Goal: Task Accomplishment & Management: Manage account settings

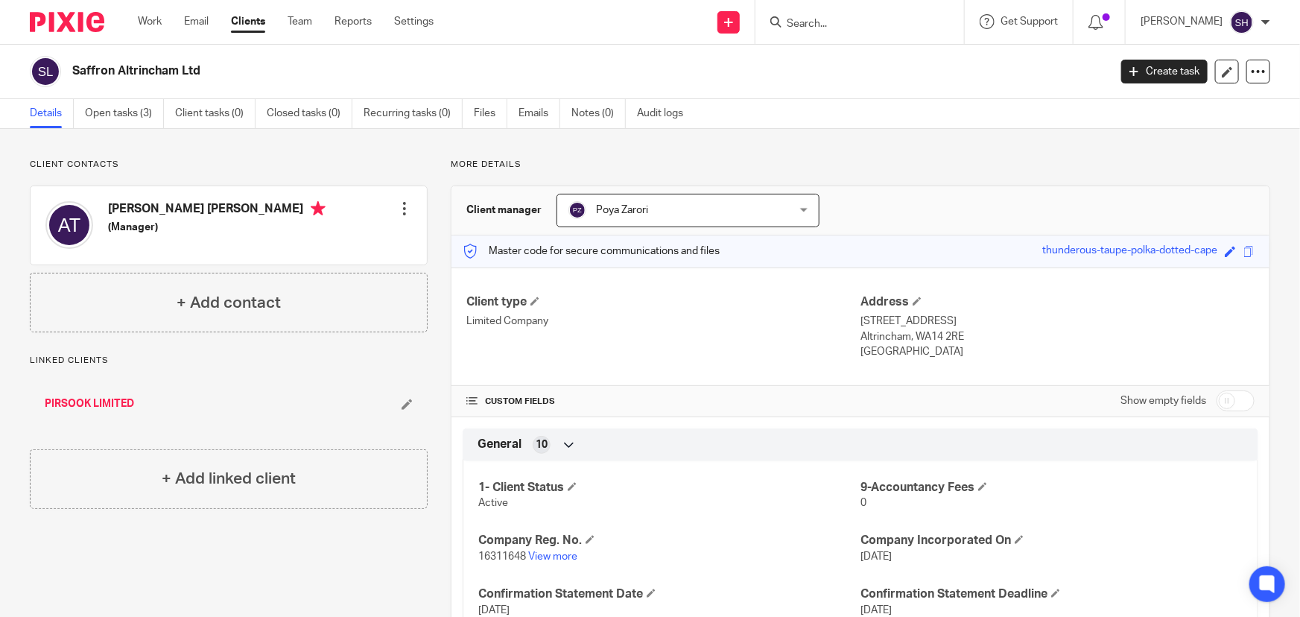
click at [853, 32] on div at bounding box center [860, 22] width 209 height 44
click at [851, 24] on input "Search" at bounding box center [852, 24] width 134 height 13
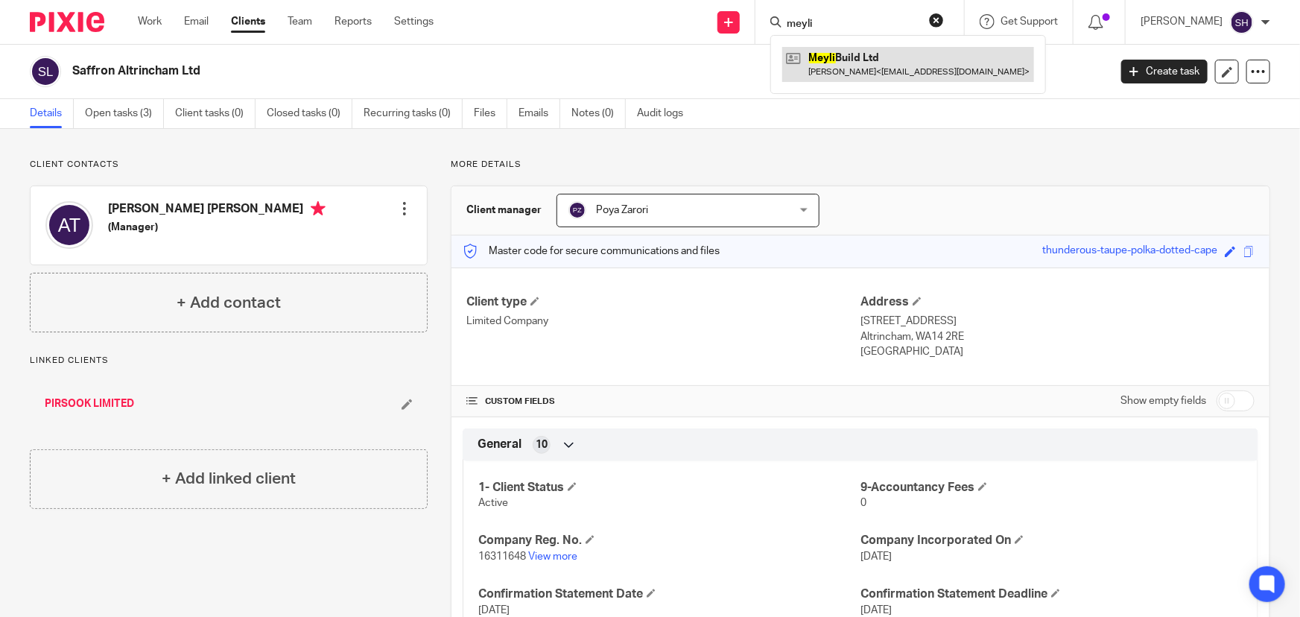
type input "meyli"
click at [860, 69] on link at bounding box center [909, 64] width 252 height 34
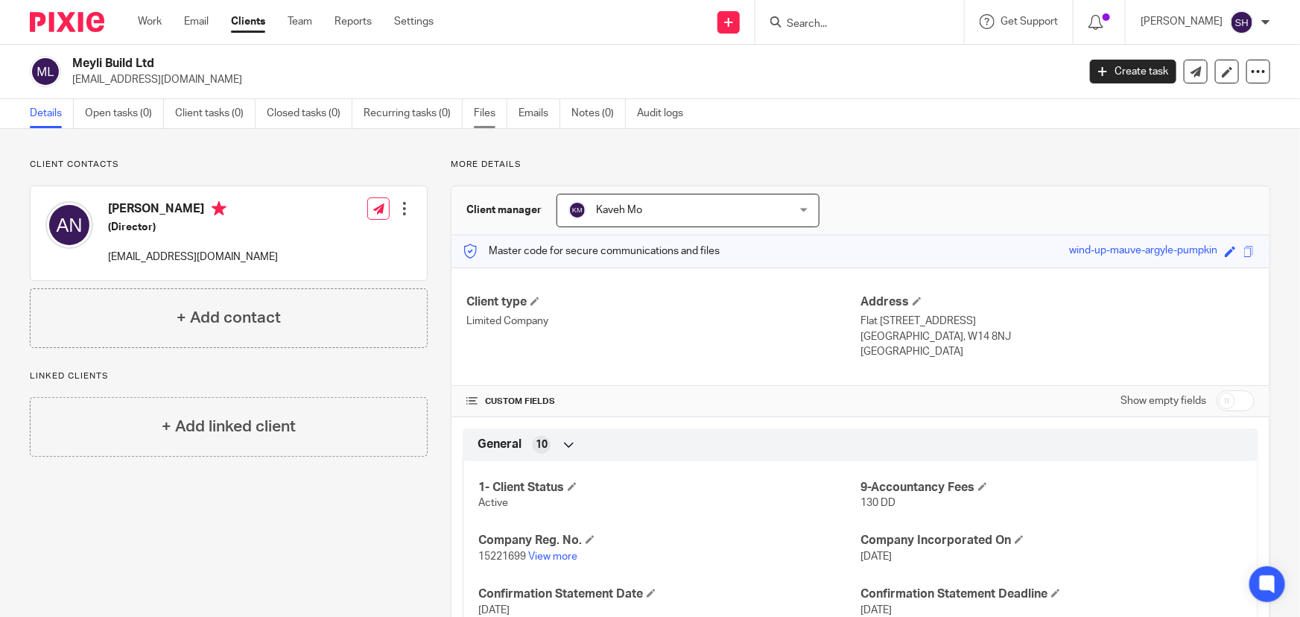
click at [484, 113] on link "Files" at bounding box center [491, 113] width 34 height 29
click at [560, 559] on link "View more" at bounding box center [552, 556] width 49 height 10
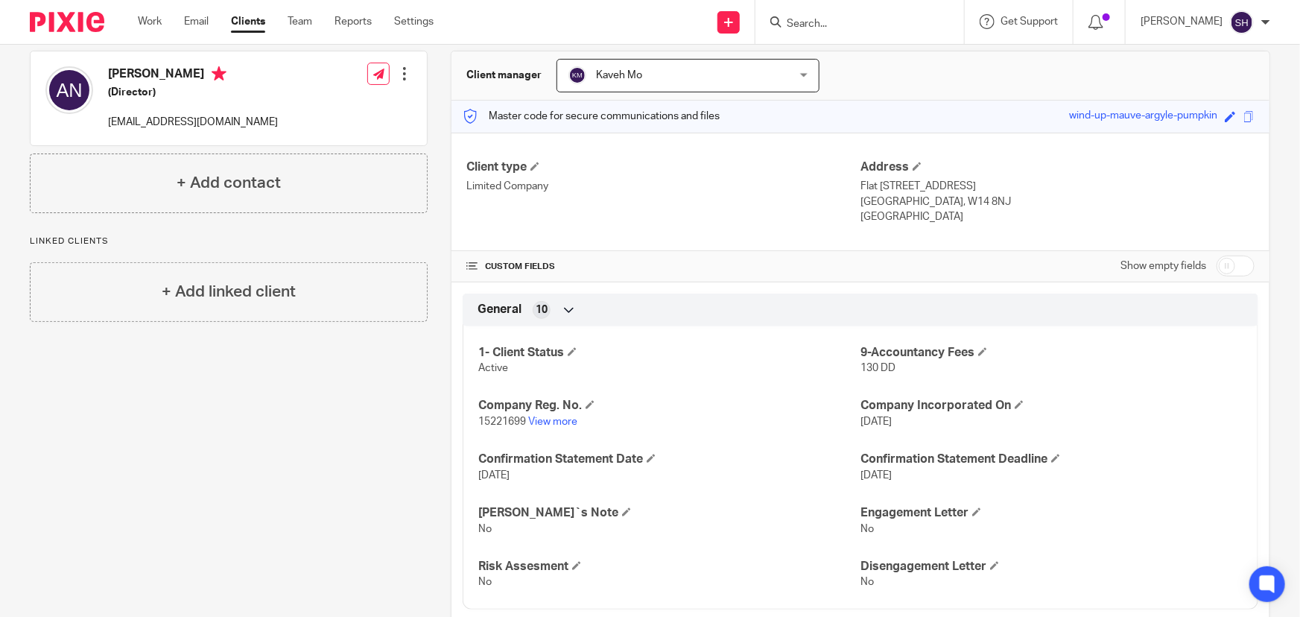
click at [533, 425] on p "15221699 View more" at bounding box center [669, 421] width 382 height 15
click at [542, 419] on link "View more" at bounding box center [552, 422] width 49 height 10
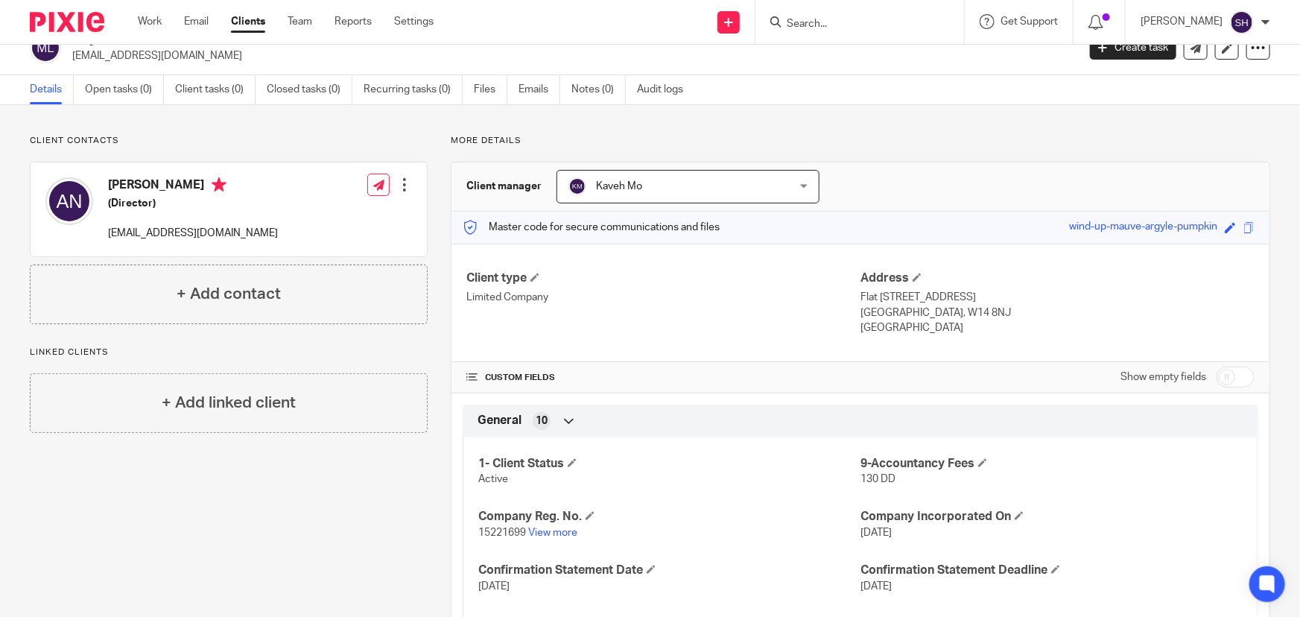
scroll to position [0, 0]
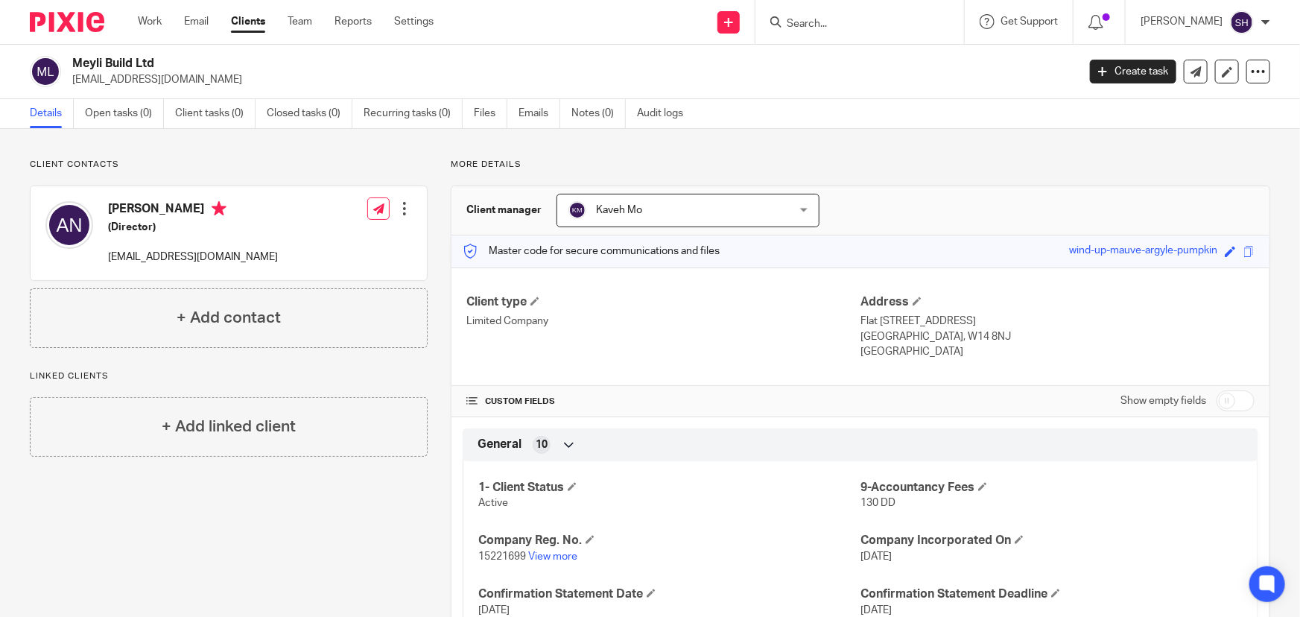
drag, startPoint x: 157, startPoint y: 62, endPoint x: 59, endPoint y: 60, distance: 97.6
click at [59, 60] on div "Meyli Build Ltd ali.noralipory94@gmail.com" at bounding box center [549, 71] width 1038 height 31
copy div "Meyli Build Ltd"
click at [152, 21] on link "Work" at bounding box center [150, 21] width 24 height 15
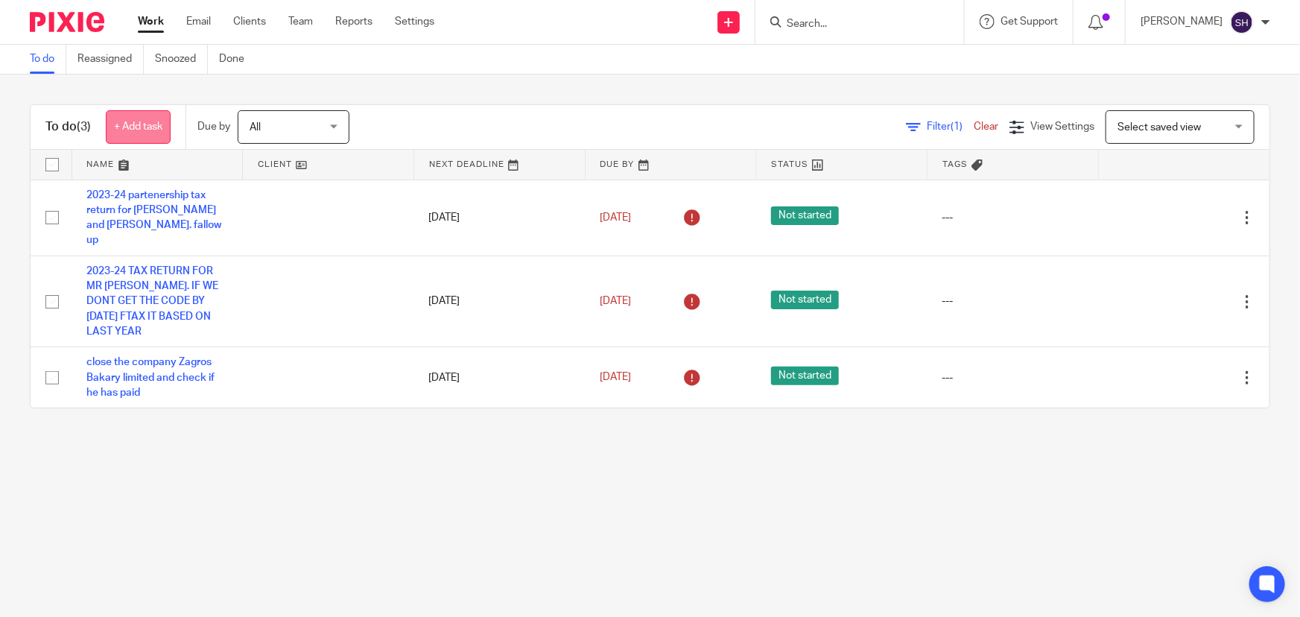
click at [139, 133] on link "+ Add task" at bounding box center [138, 127] width 65 height 34
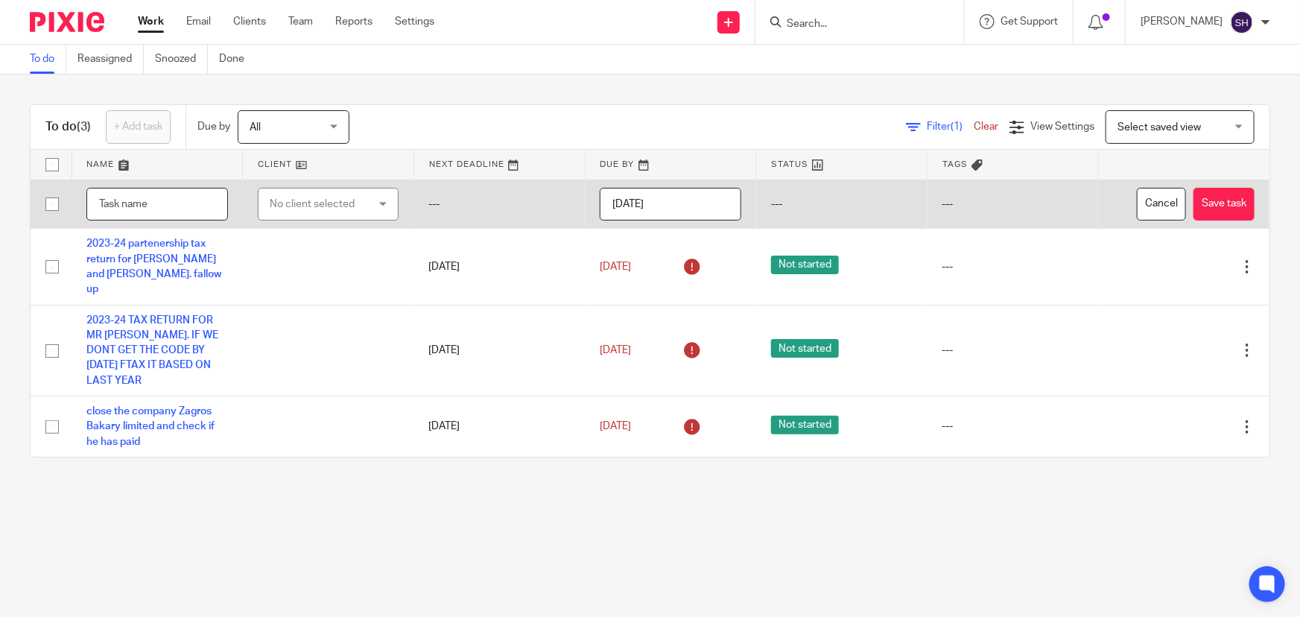
paste input "Meyli Build Ltd"
type input "Meyli Build Ltd"
click at [322, 209] on div "No client selected" at bounding box center [321, 204] width 103 height 31
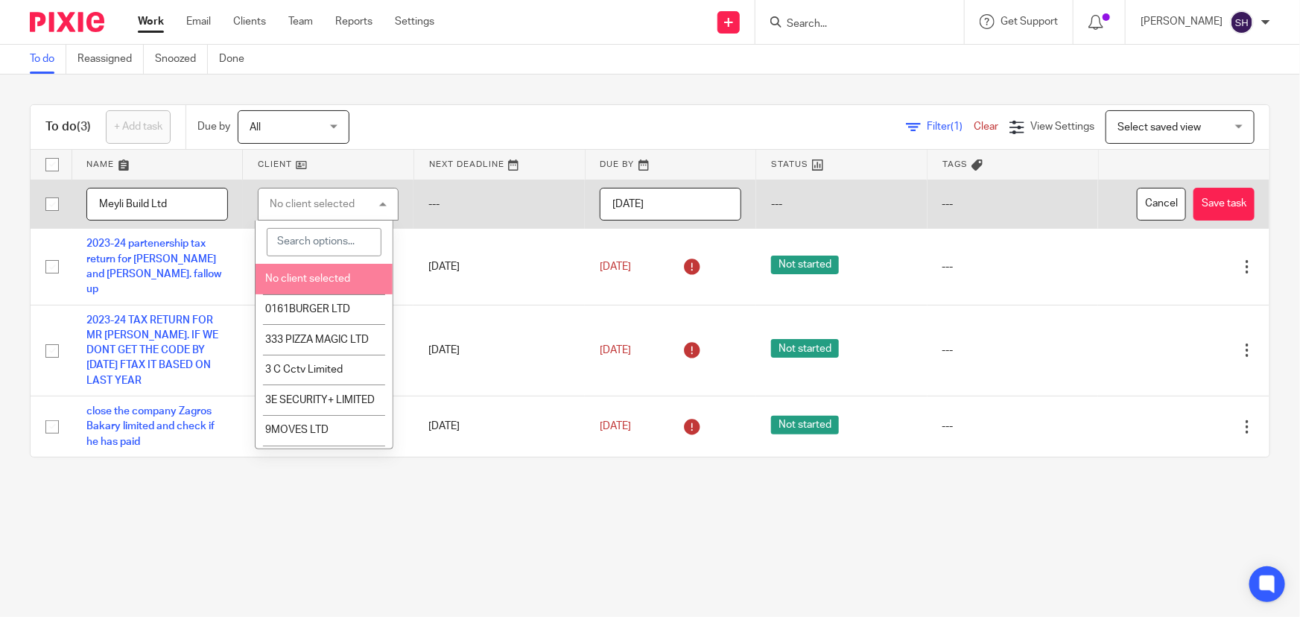
paste input "Meyli Build Ltd"
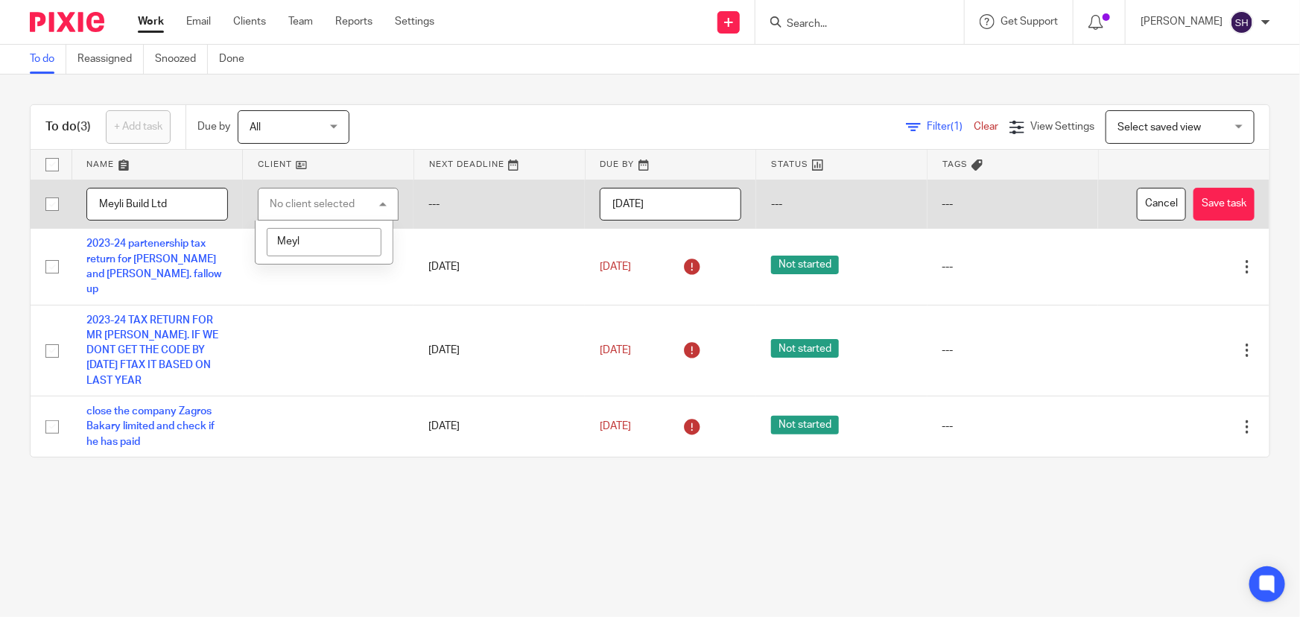
type input "Meyli"
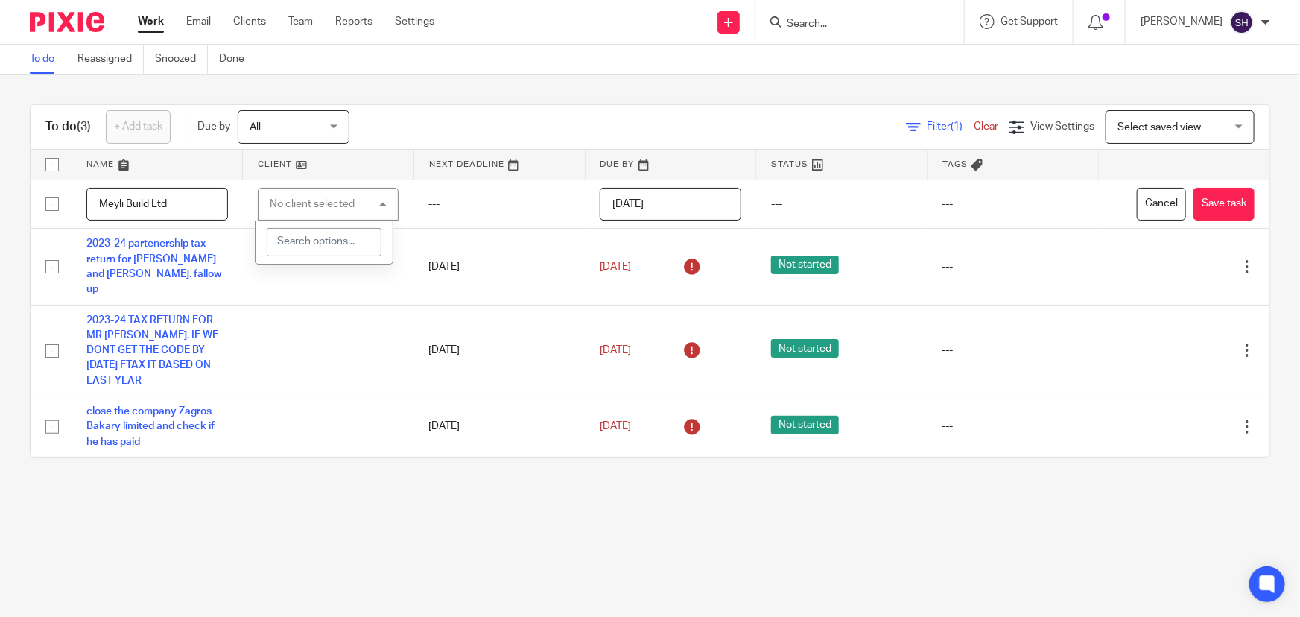
click at [850, 33] on div at bounding box center [860, 22] width 209 height 44
drag, startPoint x: 843, startPoint y: 11, endPoint x: 841, endPoint y: 19, distance: 7.8
click at [842, 15] on div at bounding box center [860, 22] width 209 height 44
click at [836, 23] on input "Search" at bounding box center [852, 24] width 134 height 13
paste input "Meyli Build Ltd"
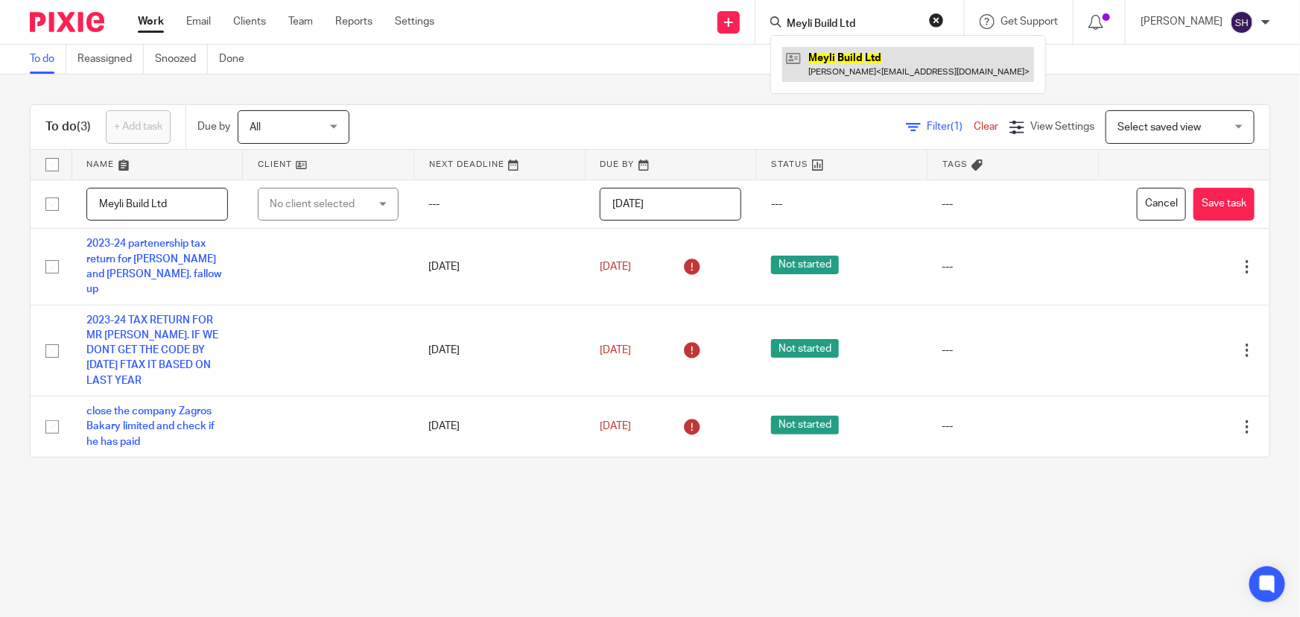
type input "Meyli Build Ltd"
click at [884, 63] on link at bounding box center [909, 64] width 252 height 34
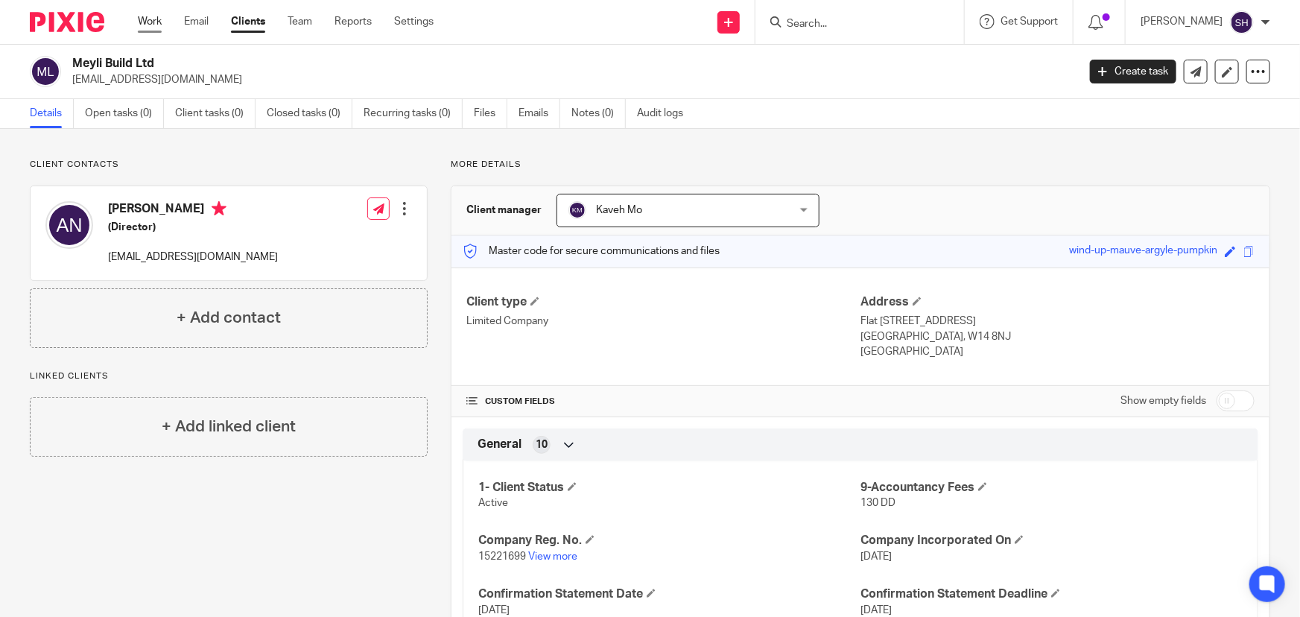
click at [157, 19] on link "Work" at bounding box center [150, 21] width 24 height 15
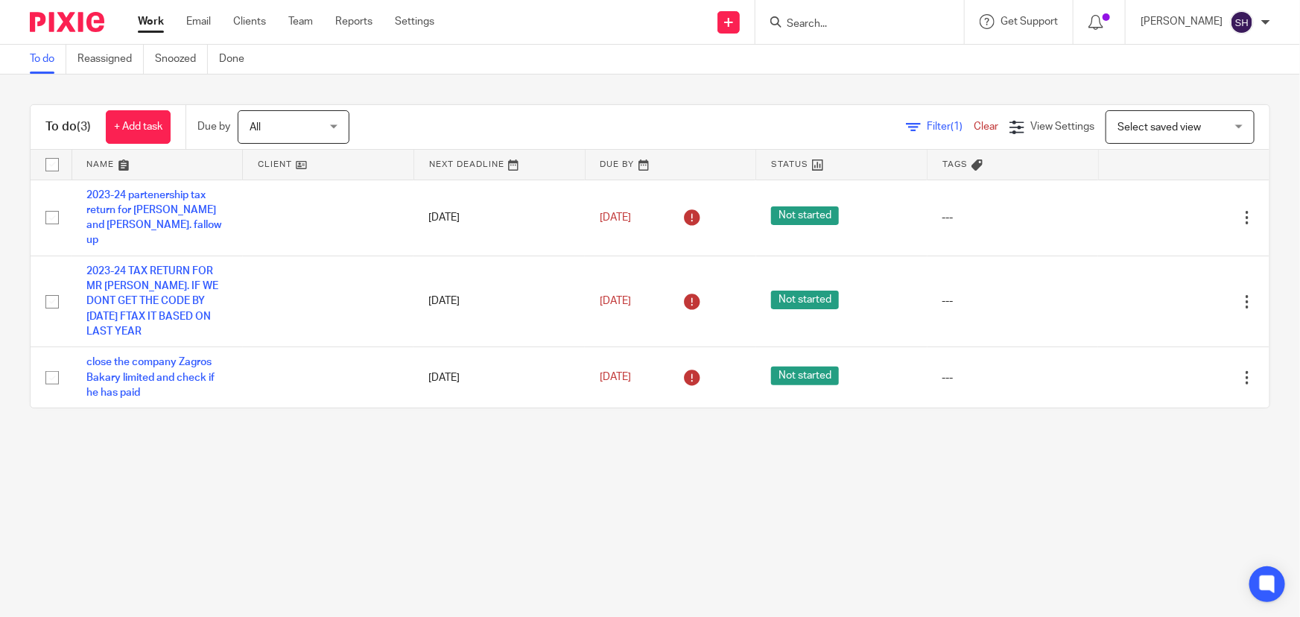
click at [294, 131] on span "All" at bounding box center [289, 126] width 79 height 31
click at [227, 97] on div "To do (3) + Add task Due by All All Today Tomorrow This week Next week This mon…" at bounding box center [650, 257] width 1300 height 364
click at [160, 121] on link "+ Add task" at bounding box center [138, 127] width 65 height 34
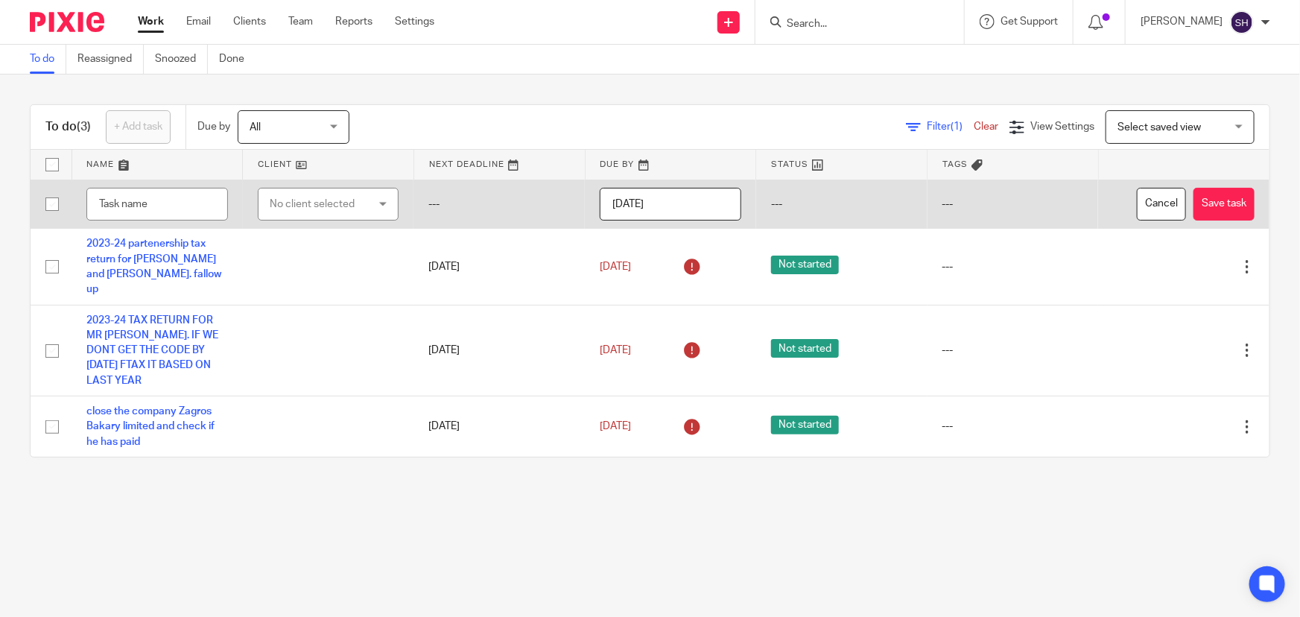
drag, startPoint x: 298, startPoint y: 180, endPoint x: 267, endPoint y: 203, distance: 38.9
click at [297, 180] on td "No client selected No client selected 0161BURGER LTD 333 PIZZA MAGIC LTD 3 C Cc…" at bounding box center [328, 204] width 171 height 49
click at [275, 198] on div "No client selected" at bounding box center [321, 204] width 103 height 31
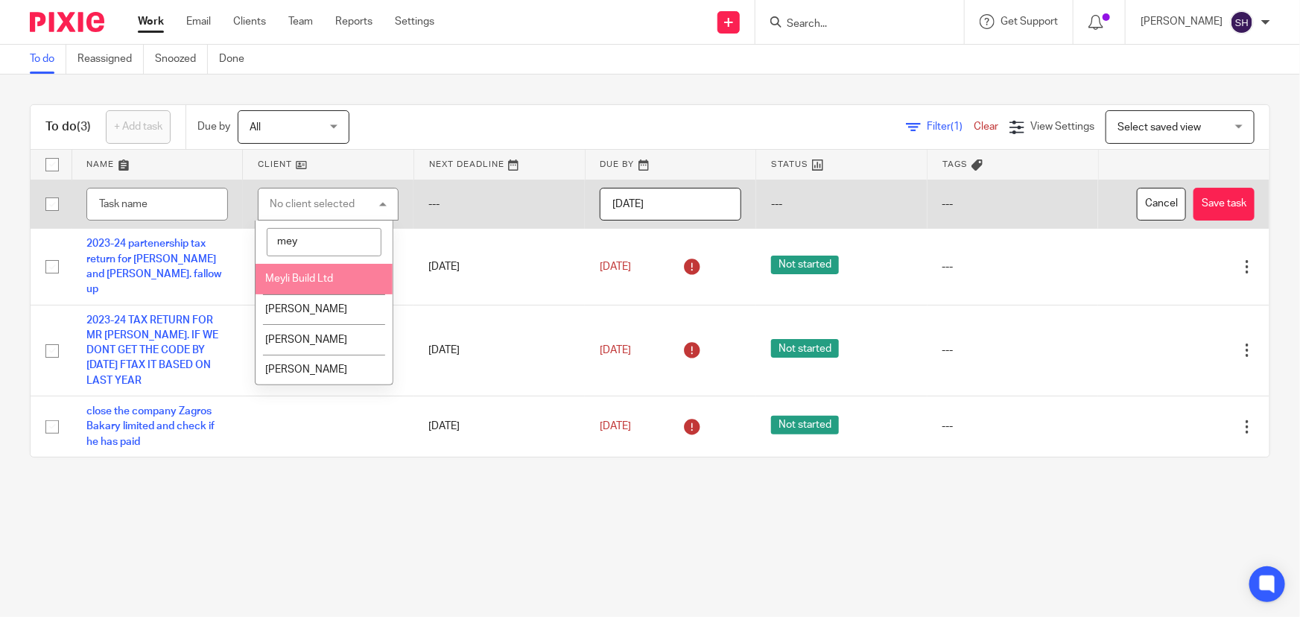
type input "mey"
click at [295, 277] on span "Meyli Build Ltd" at bounding box center [299, 279] width 68 height 10
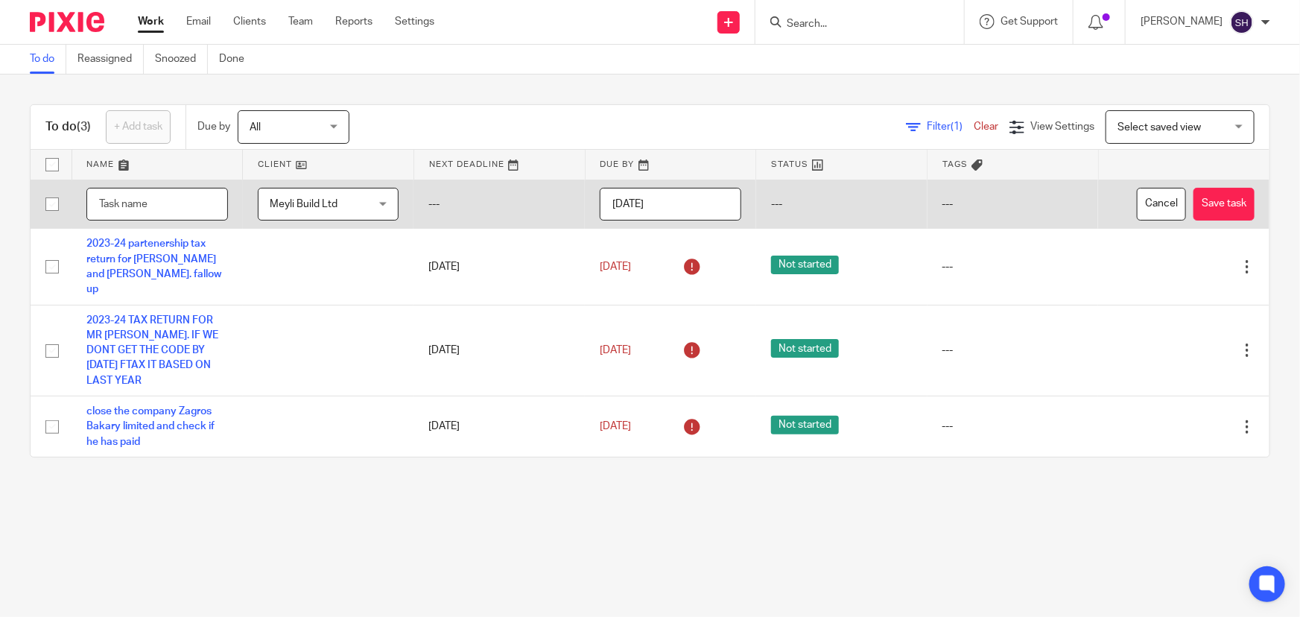
paste input "Meyli Build Ltd"
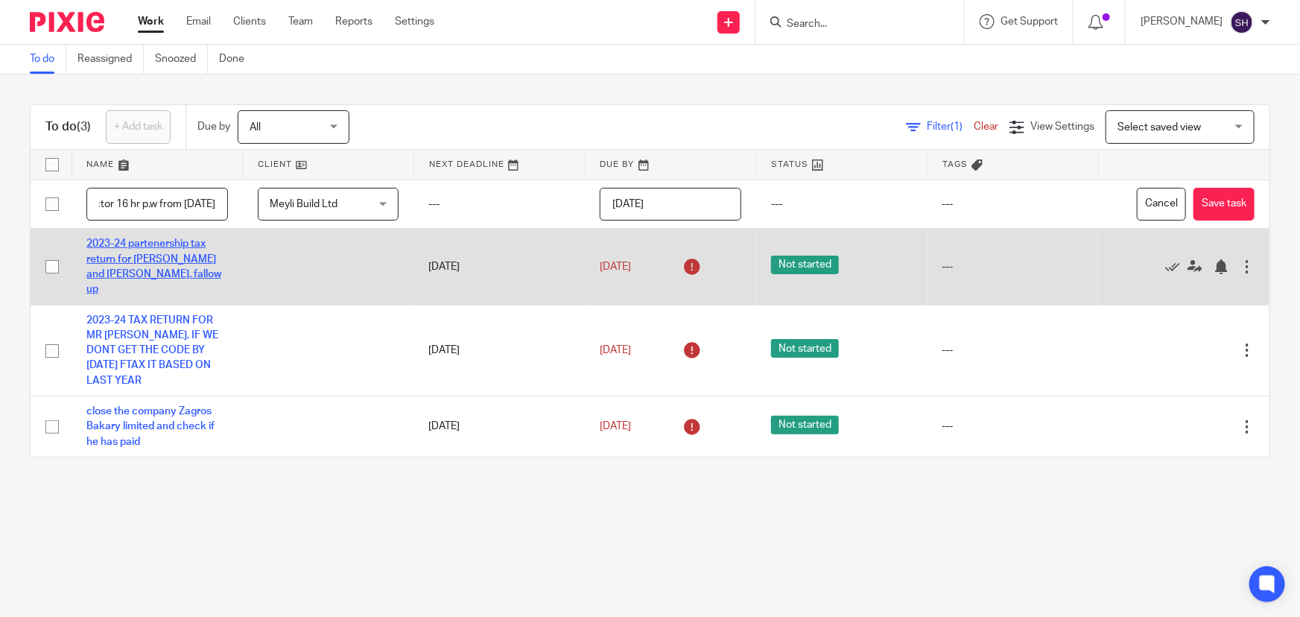
scroll to position [0, 183]
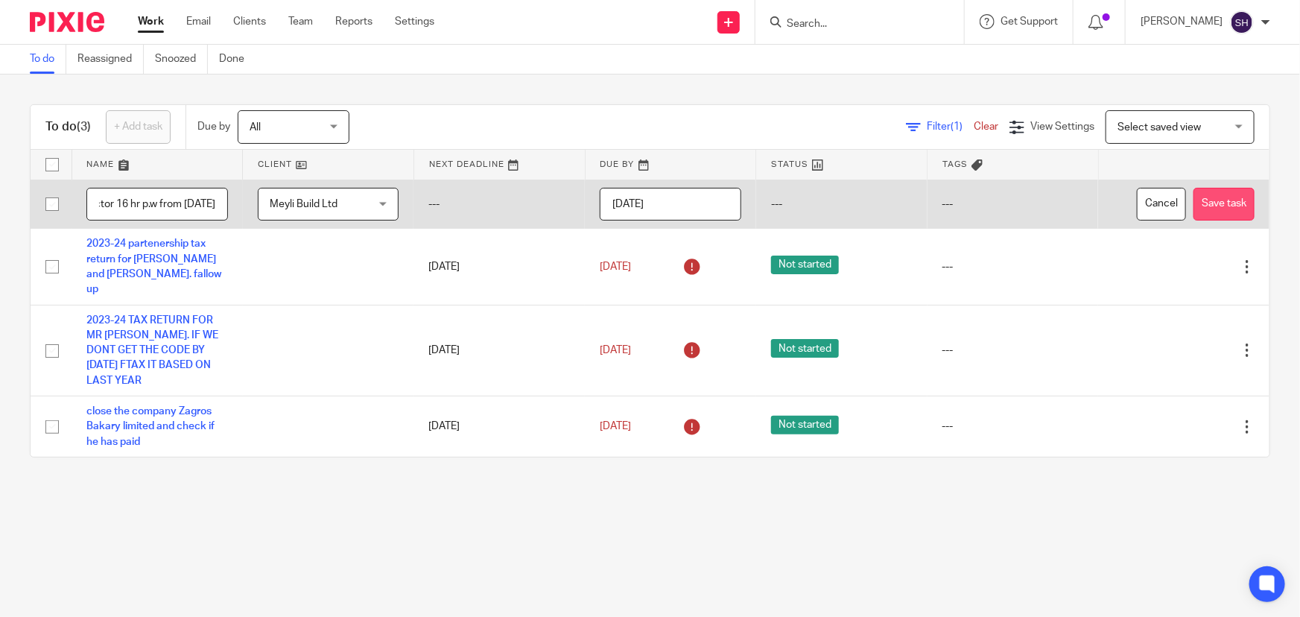
type input "Meyli Build Ltd. give wages to director 16 hr p.w from april 2025"
click at [1194, 204] on button "Save task" at bounding box center [1224, 205] width 61 height 34
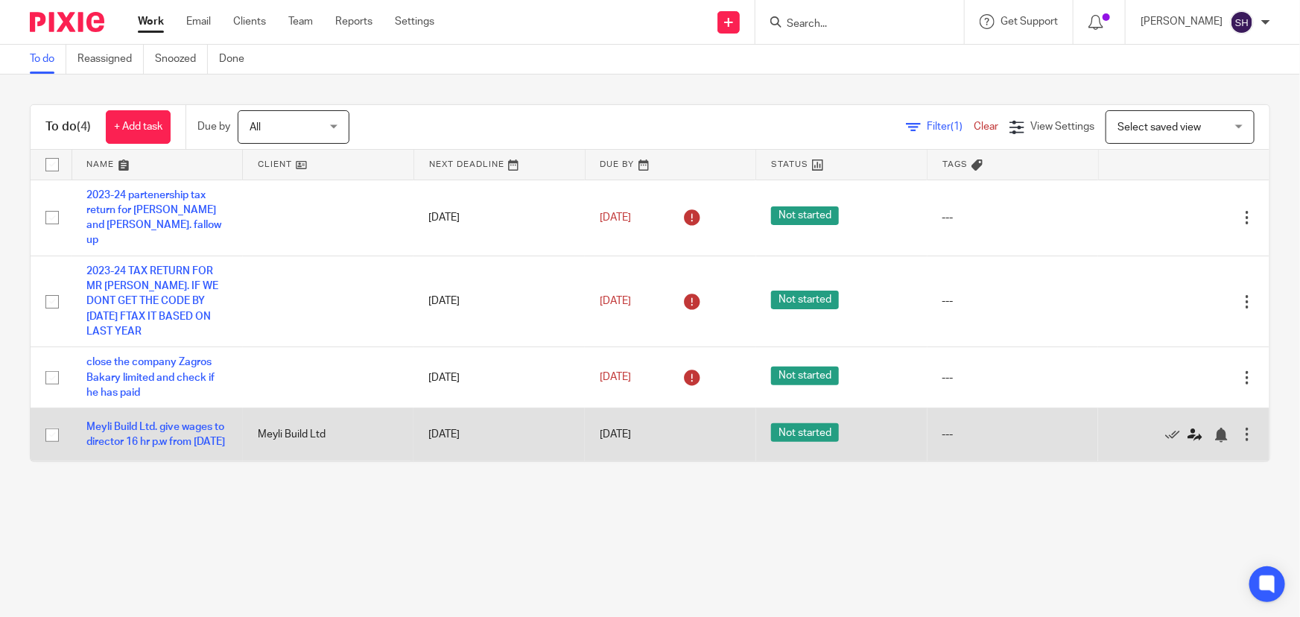
click at [1188, 428] on icon at bounding box center [1195, 435] width 15 height 15
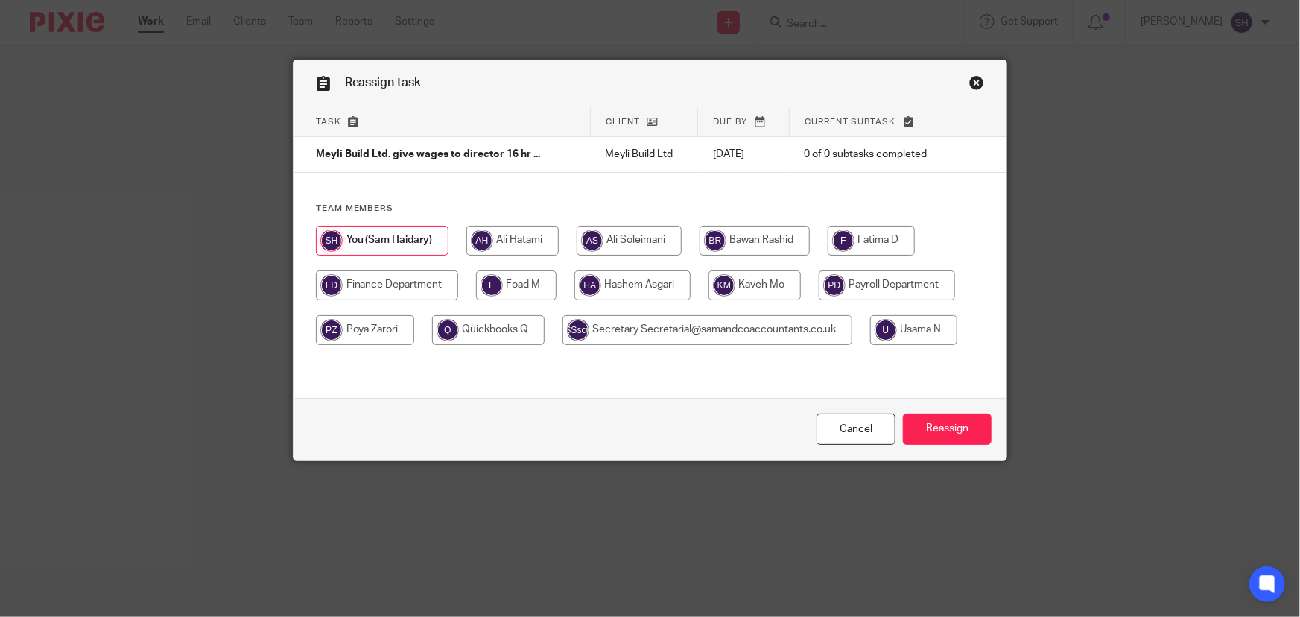
click at [845, 288] on input "radio" at bounding box center [887, 286] width 136 height 30
radio input "true"
click at [931, 432] on input "Reassign" at bounding box center [947, 430] width 89 height 32
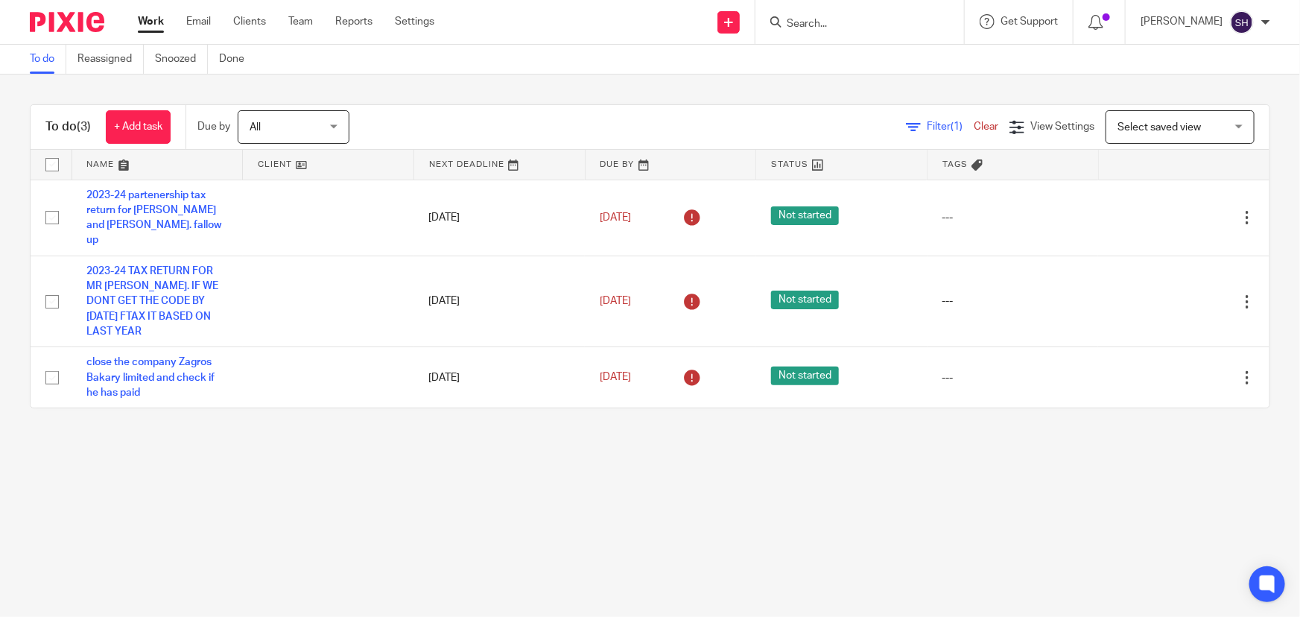
click at [862, 27] on input "Search" at bounding box center [852, 24] width 134 height 13
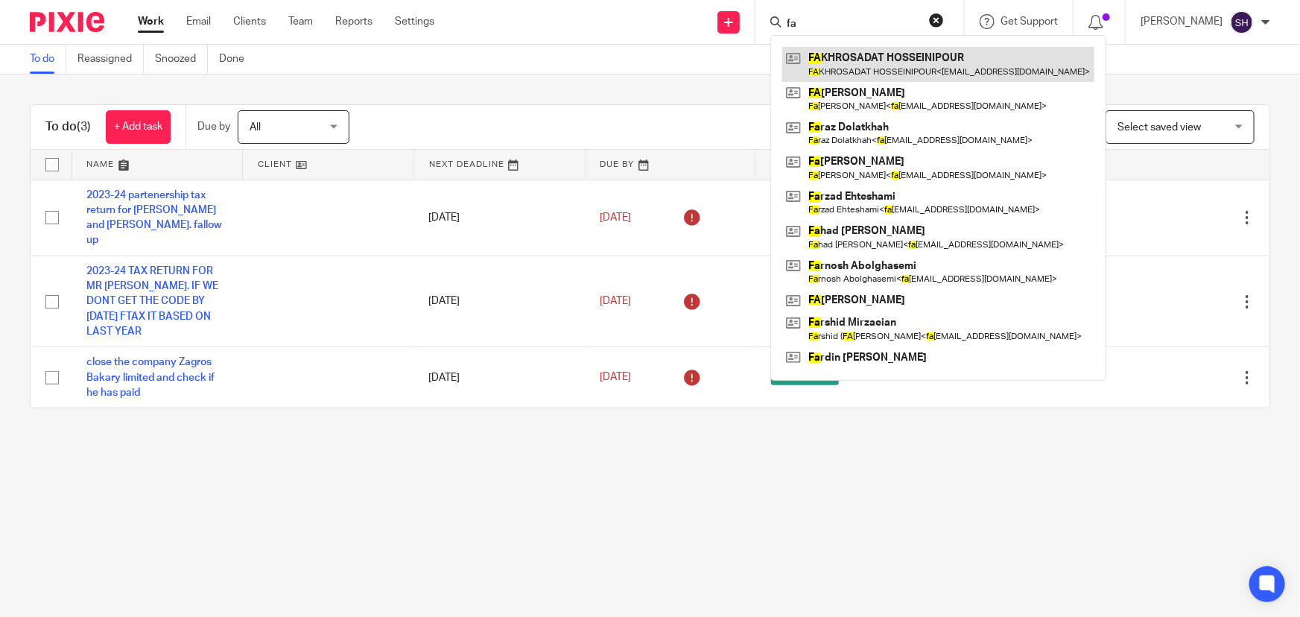
type input "fa"
click at [911, 63] on link at bounding box center [939, 64] width 312 height 34
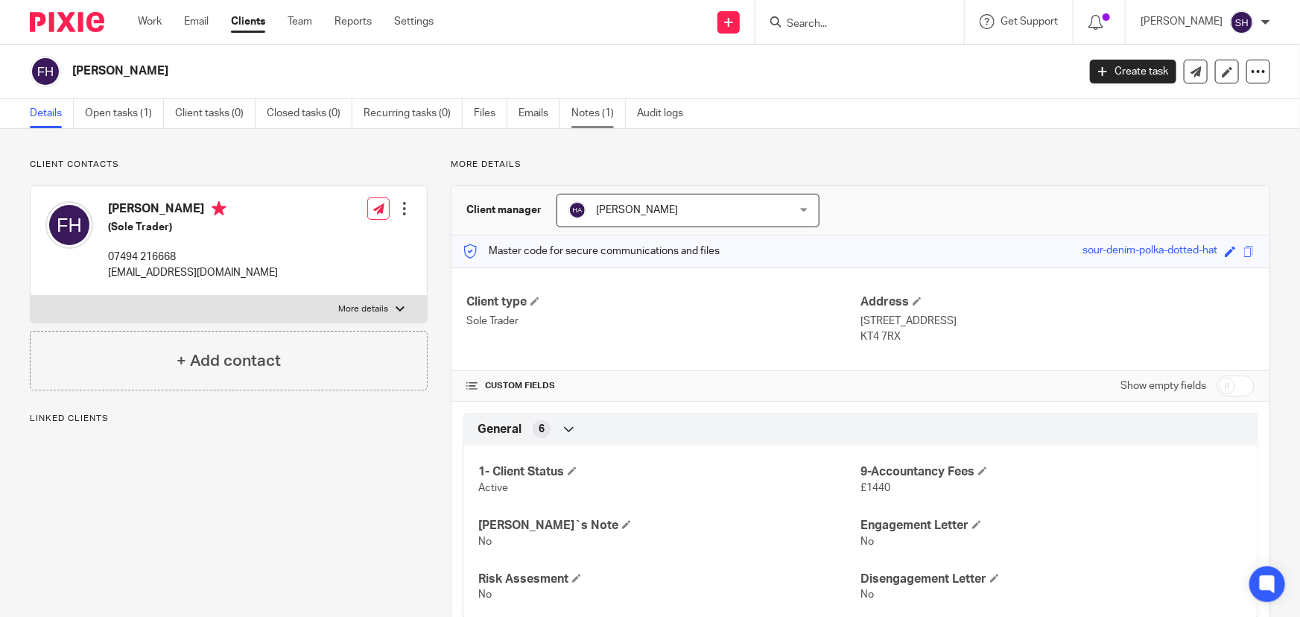
click at [596, 116] on link "Notes (1)" at bounding box center [599, 113] width 54 height 29
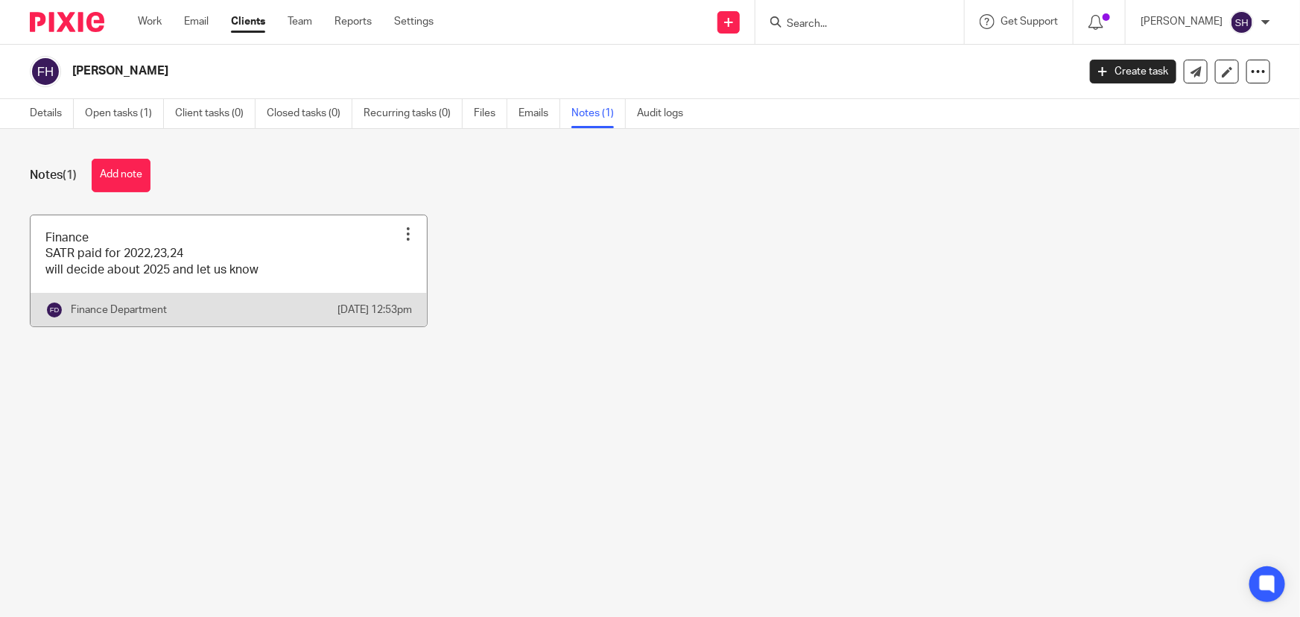
click at [175, 284] on link at bounding box center [229, 270] width 396 height 111
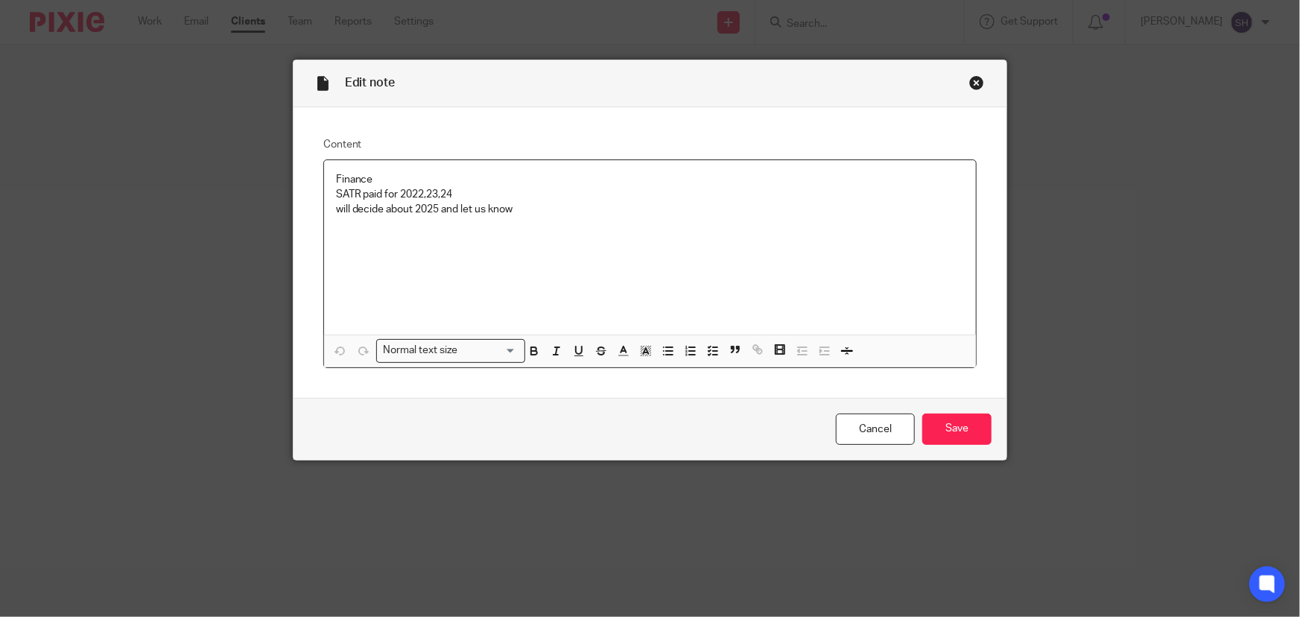
click at [971, 86] on div "Close this dialog window" at bounding box center [977, 82] width 15 height 15
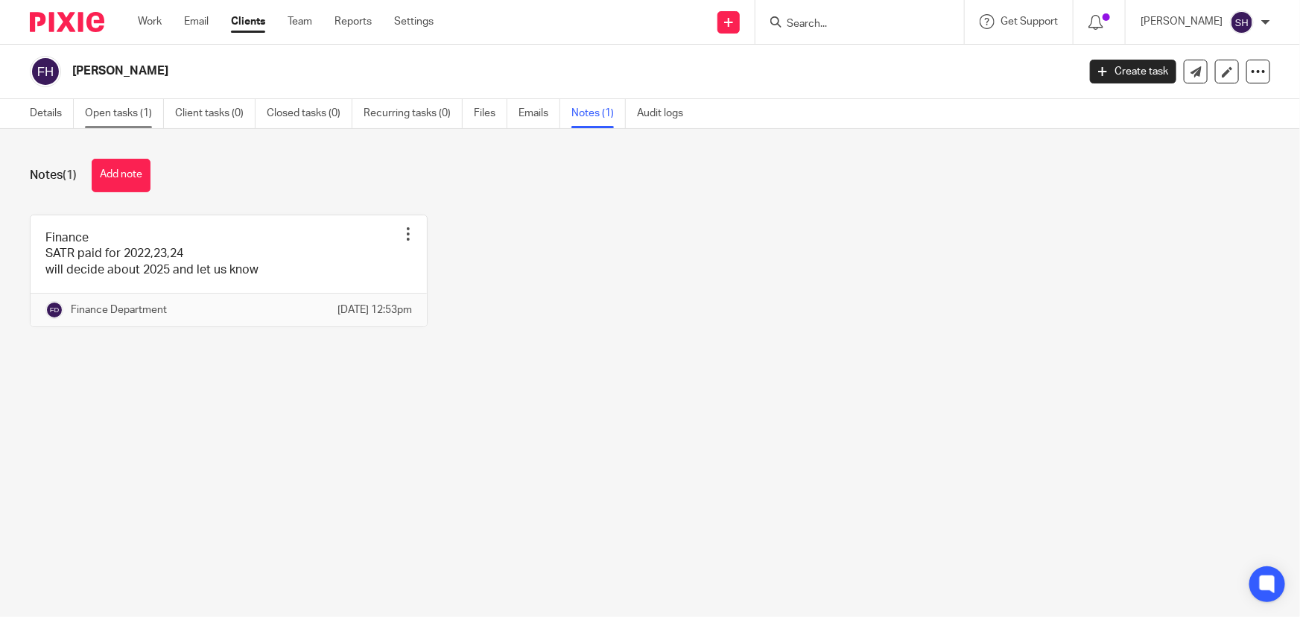
click at [116, 115] on link "Open tasks (1)" at bounding box center [124, 113] width 79 height 29
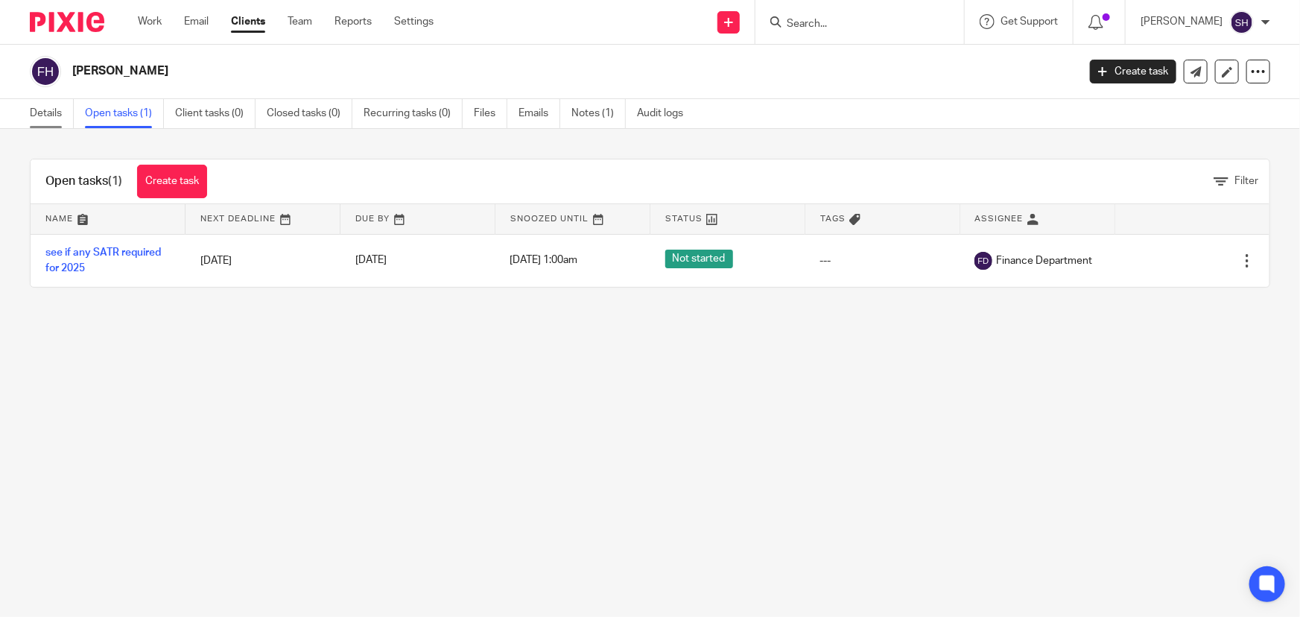
click at [37, 109] on link "Details" at bounding box center [52, 113] width 44 height 29
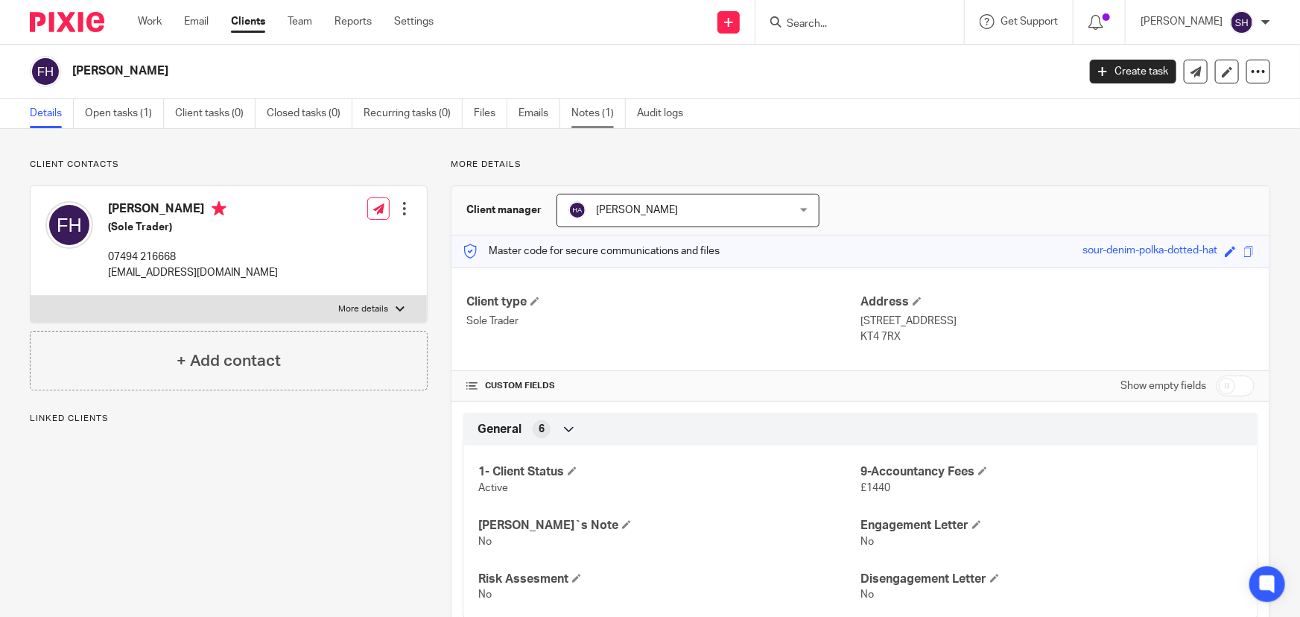
click at [598, 119] on link "Notes (1)" at bounding box center [599, 113] width 54 height 29
click at [588, 117] on link "Notes (1)" at bounding box center [599, 113] width 54 height 29
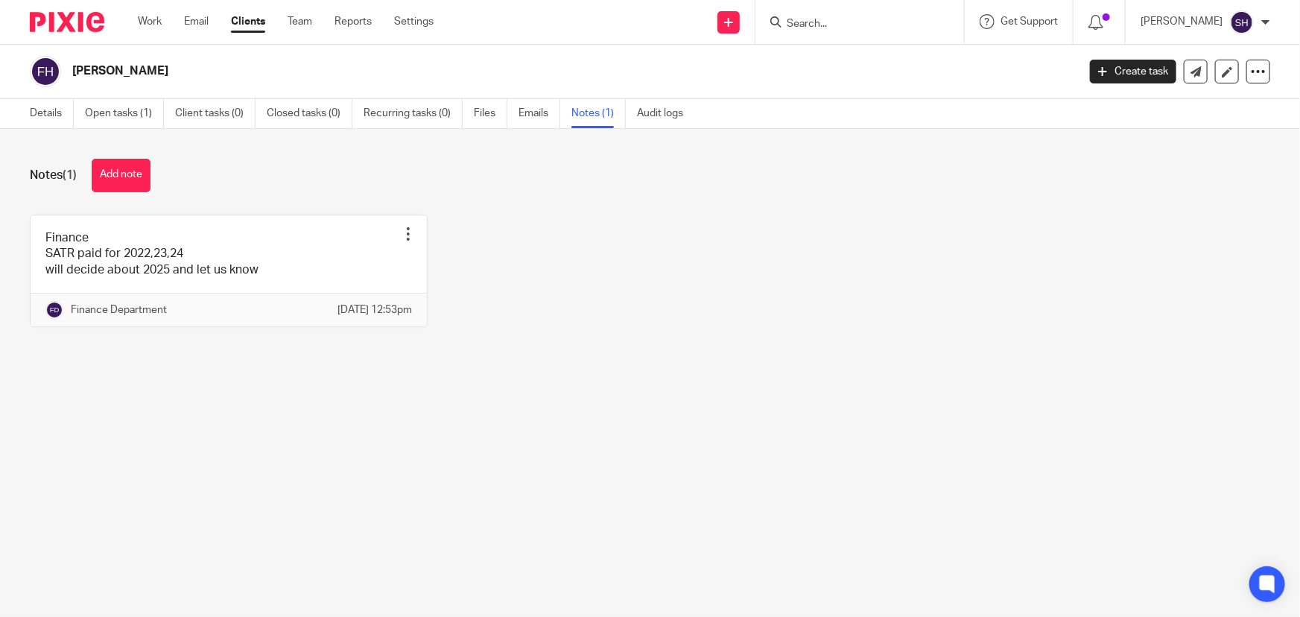
click at [107, 168] on button "Add note" at bounding box center [121, 176] width 59 height 34
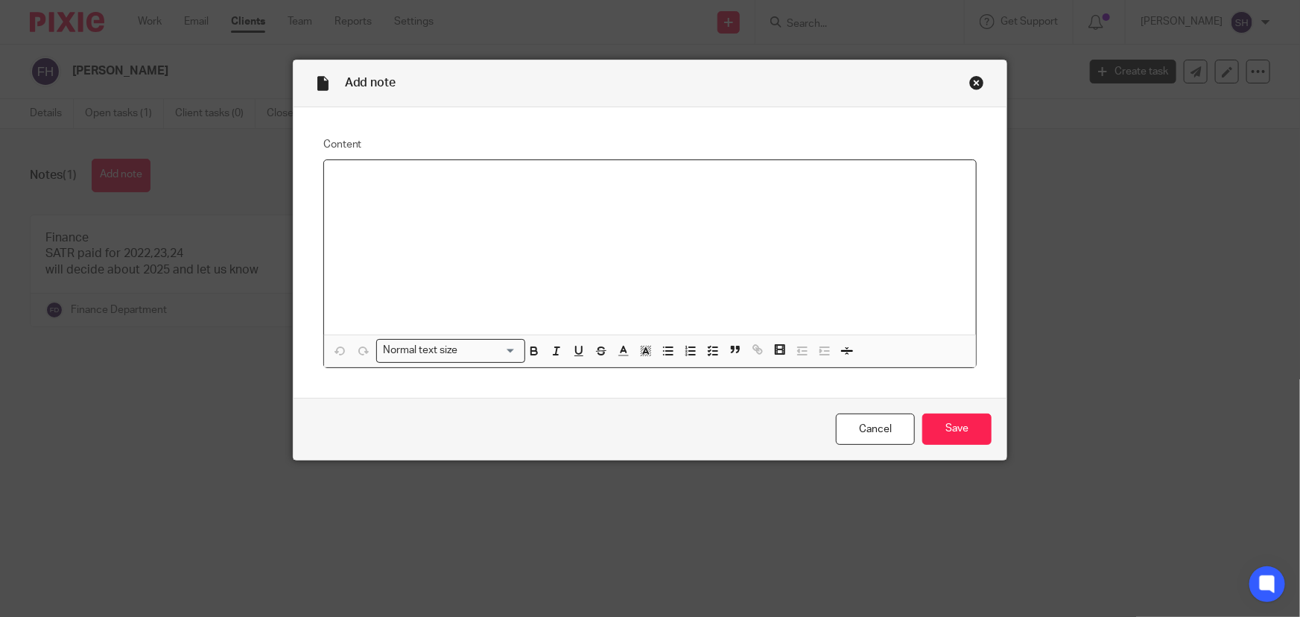
click at [407, 212] on div at bounding box center [650, 247] width 653 height 174
click at [947, 440] on input "Save" at bounding box center [957, 430] width 69 height 32
